Goal: Use online tool/utility: Utilize a website feature to perform a specific function

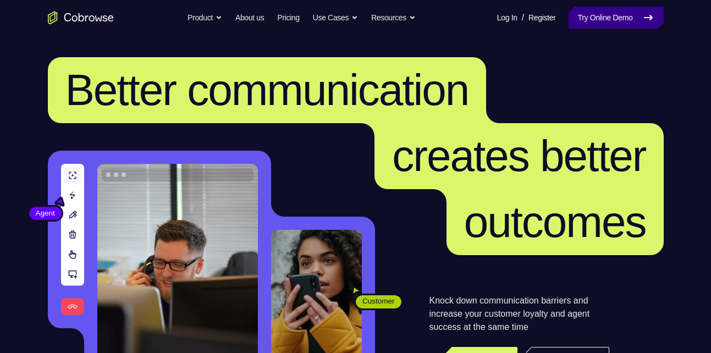
click at [611, 18] on link "Try Online Demo" at bounding box center [616, 18] width 95 height 22
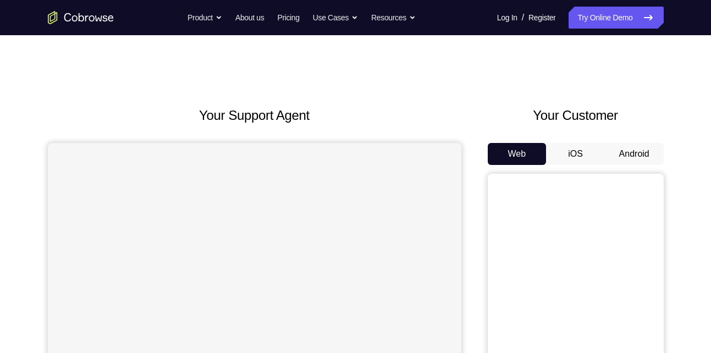
click at [625, 149] on button "Android" at bounding box center [634, 154] width 59 height 22
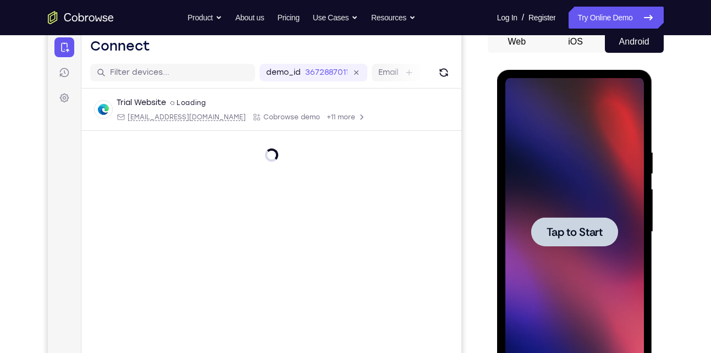
scroll to position [113, 0]
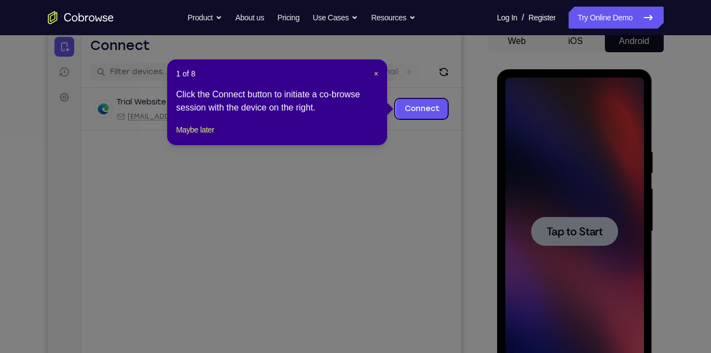
click at [193, 145] on div "1 of 8 × Click the Connect button to initiate a co-browse session with the devi…" at bounding box center [277, 102] width 220 height 86
click at [177, 136] on button "Maybe later" at bounding box center [195, 129] width 38 height 13
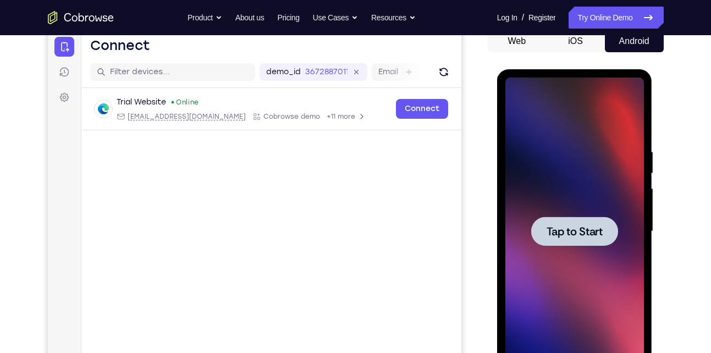
click at [573, 227] on span "Tap to Start" at bounding box center [575, 231] width 56 height 11
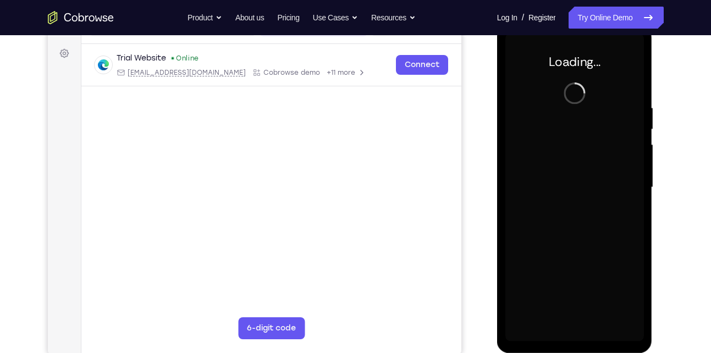
scroll to position [156, 0]
